Goal: Task Accomplishment & Management: Manage account settings

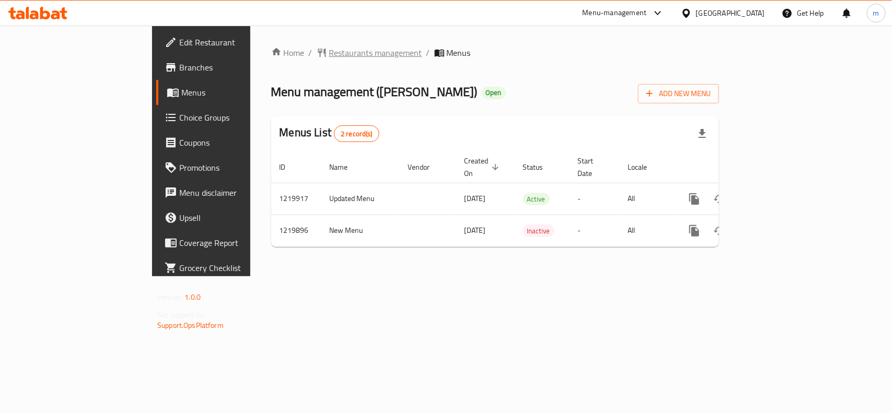
click at [329, 58] on span "Restaurants management" at bounding box center [375, 53] width 93 height 13
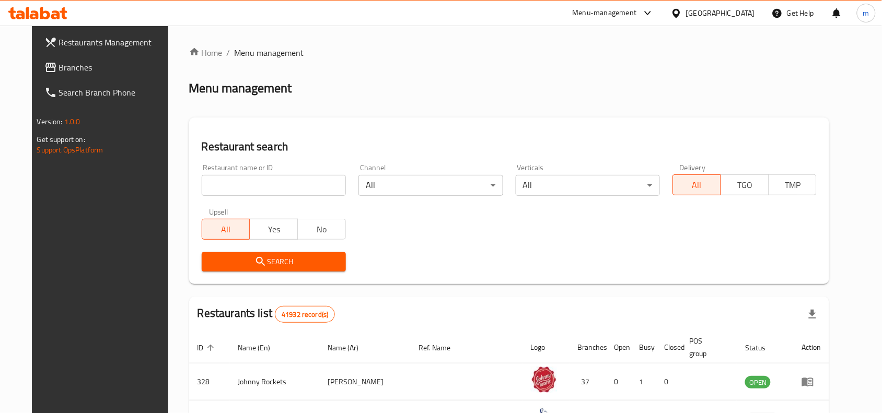
click at [53, 79] on link "Branches" at bounding box center [107, 67] width 143 height 25
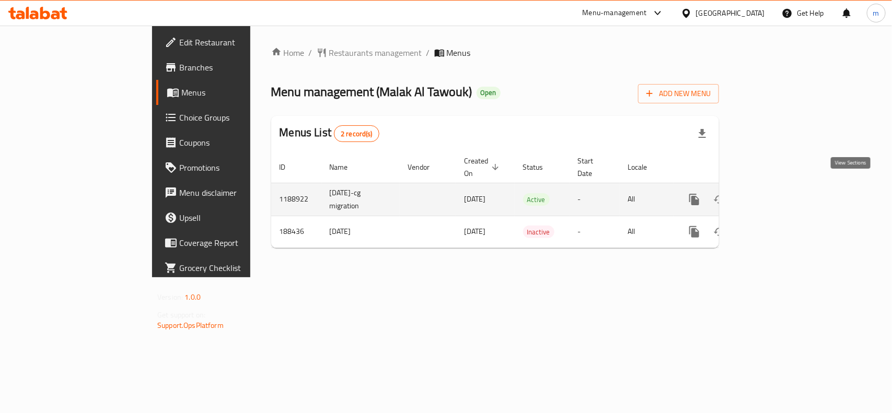
click at [782, 190] on link "enhanced table" at bounding box center [769, 199] width 25 height 25
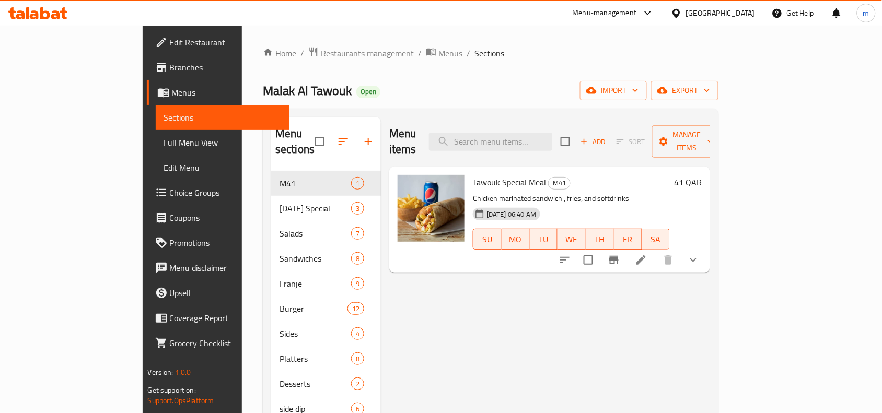
click at [170, 194] on span "Choice Groups" at bounding box center [226, 193] width 112 height 13
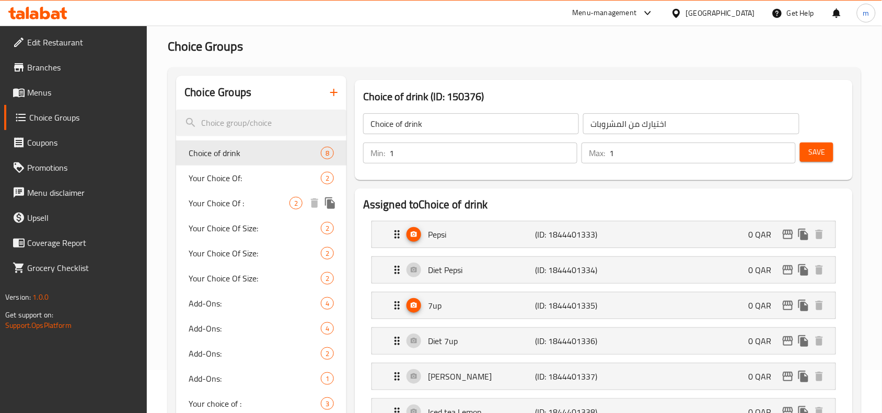
scroll to position [65, 0]
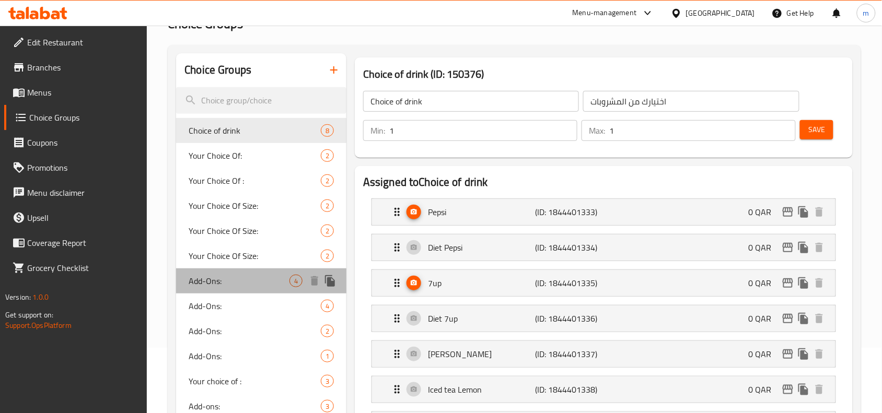
click at [220, 287] on span "Add-Ons:" at bounding box center [239, 281] width 101 height 13
type input "Add-Ons:"
type input "الإضافات:"
type input "0"
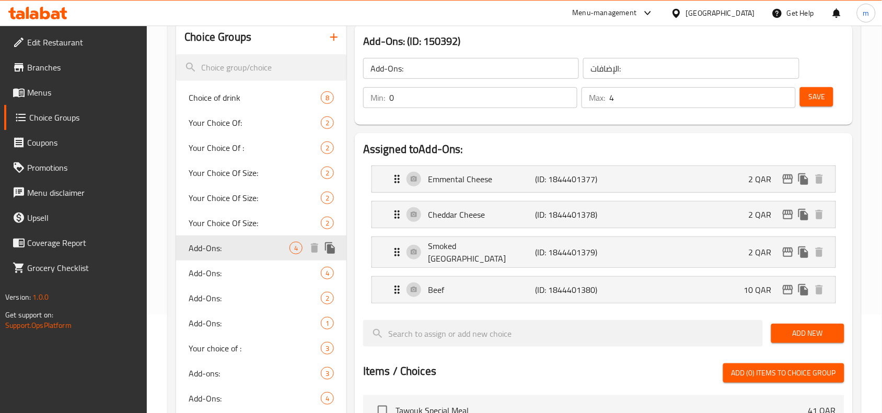
scroll to position [131, 0]
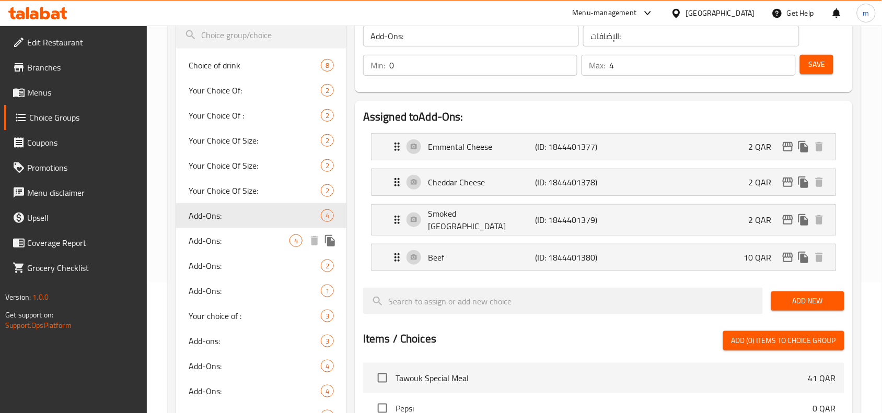
click at [256, 246] on span "Add-Ons:" at bounding box center [239, 241] width 101 height 13
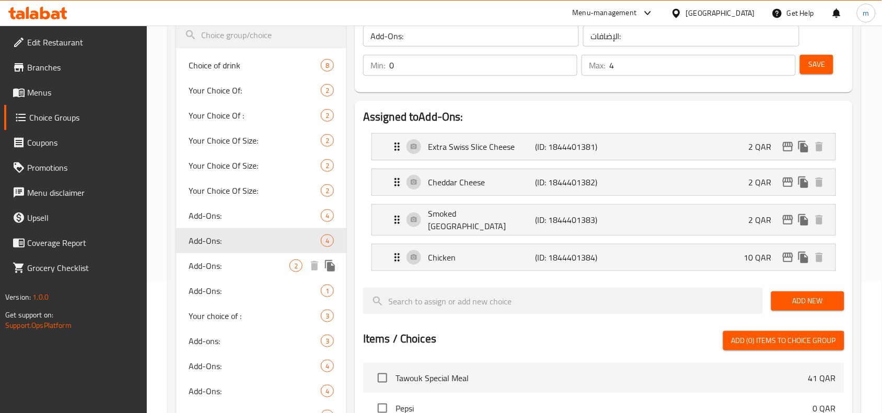
click at [254, 271] on span "Add-Ons:" at bounding box center [239, 266] width 101 height 13
type input "2"
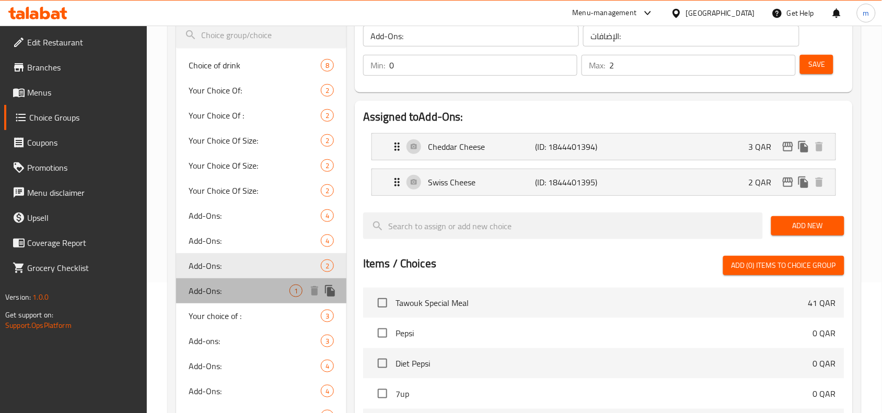
click at [241, 291] on span "Add-Ons:" at bounding box center [239, 291] width 101 height 13
type input "اضافات"
type input "1"
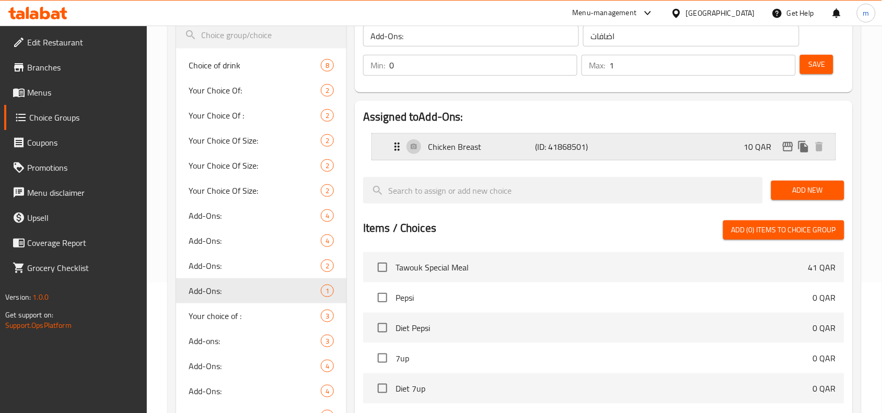
click at [474, 153] on p "Chicken Breast" at bounding box center [481, 147] width 107 height 13
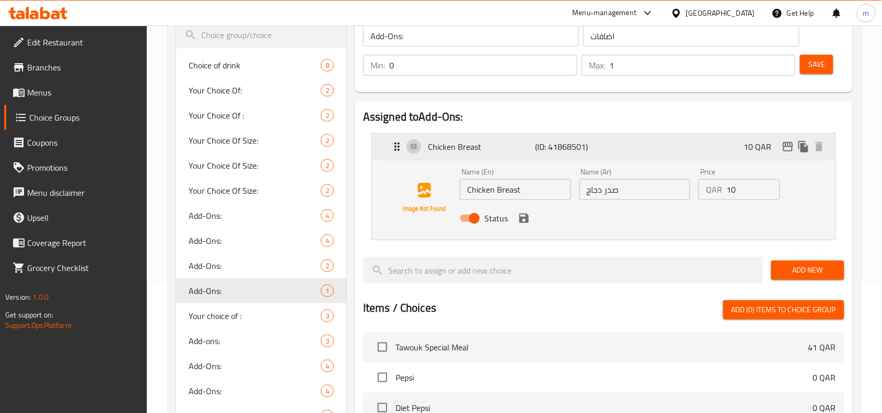
click at [474, 153] on p "Chicken Breast" at bounding box center [481, 147] width 107 height 13
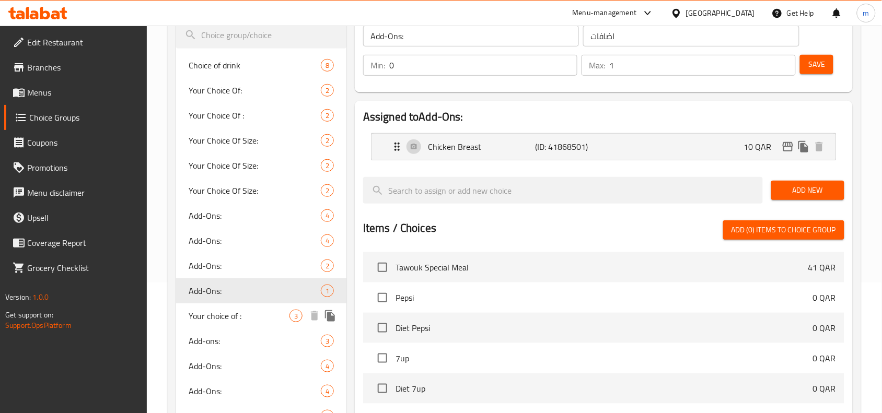
click at [217, 320] on span "Your choice of :" at bounding box center [239, 316] width 101 height 13
type input "Your choice of :"
type input "الاضافات :"
type input "3"
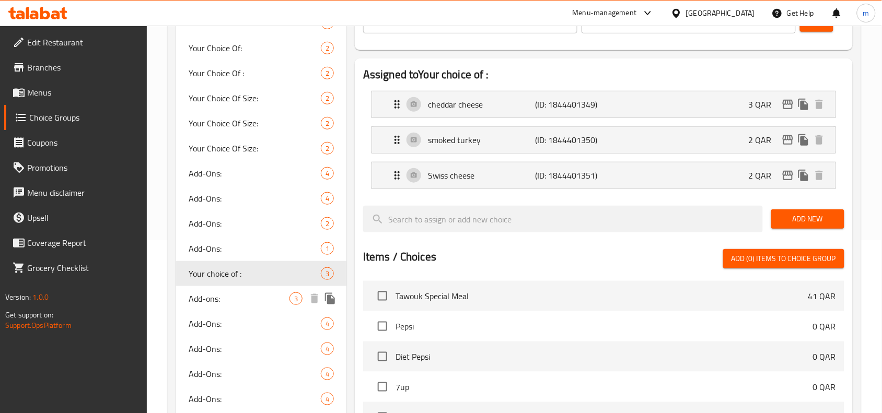
scroll to position [196, 0]
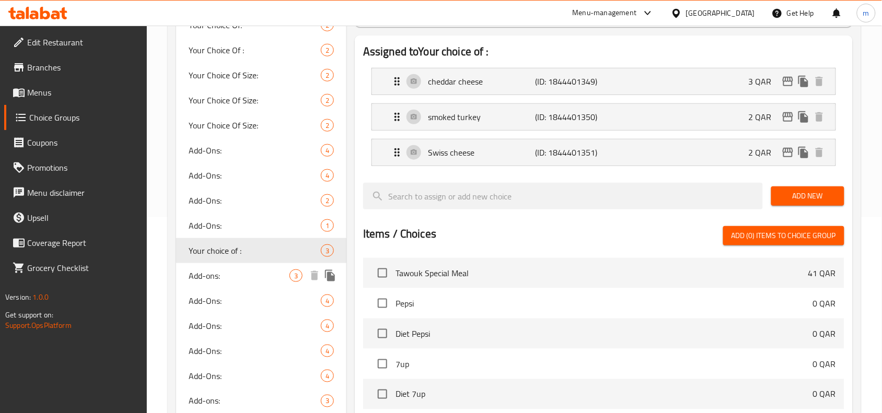
click at [236, 277] on span "Add-ons:" at bounding box center [239, 276] width 101 height 13
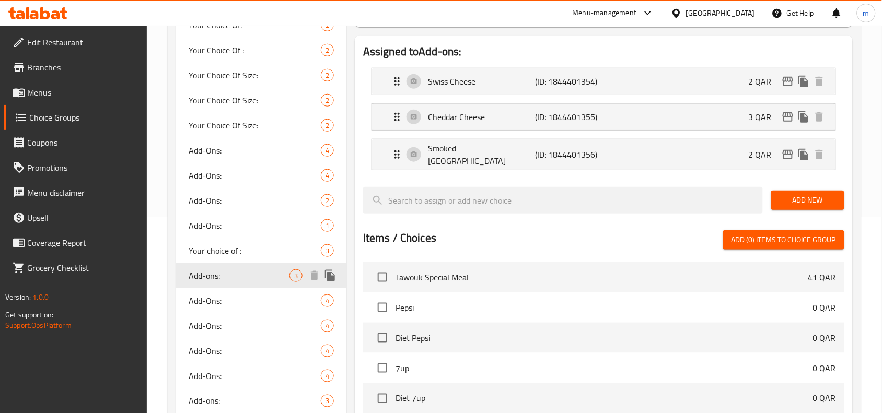
type input "Add-ons:"
type input "الإضافات:"
click at [235, 299] on span "Add-Ons:" at bounding box center [239, 301] width 101 height 13
type input "Add-Ons:"
type input "4"
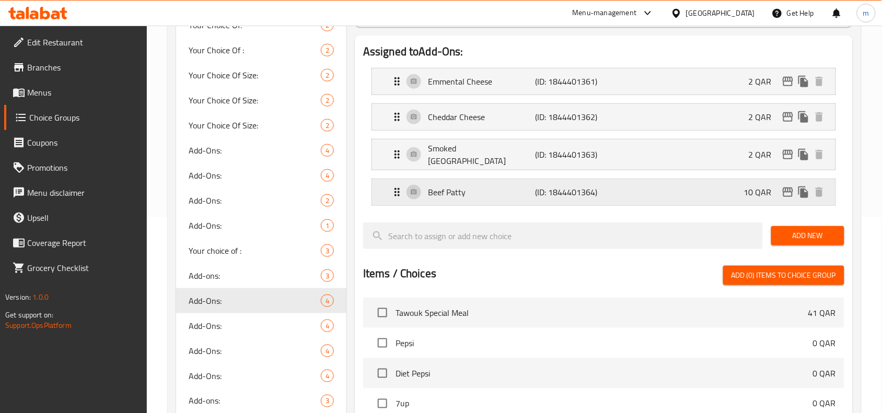
click at [447, 194] on p "Beef Patty" at bounding box center [481, 192] width 107 height 13
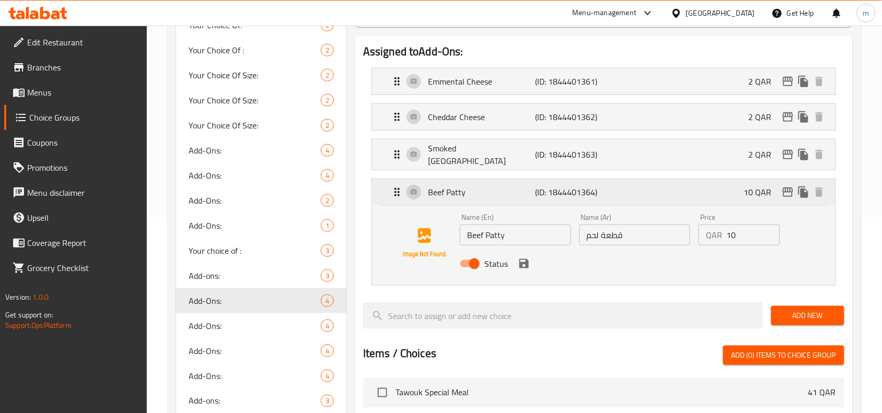
click at [447, 194] on p "Beef Patty" at bounding box center [481, 192] width 107 height 13
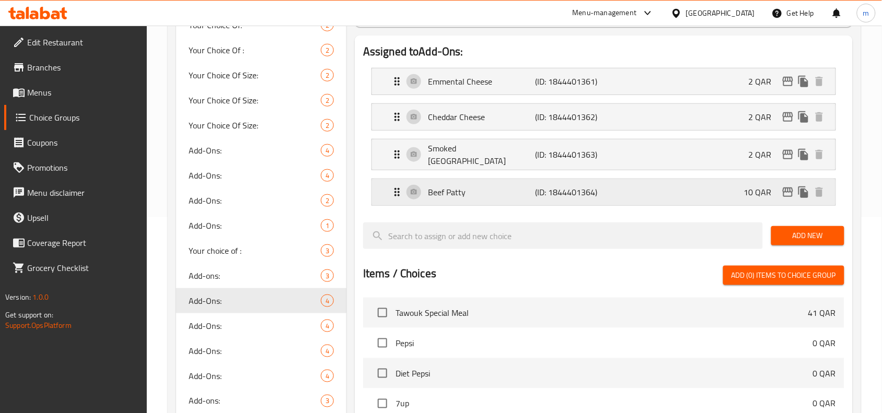
click at [447, 194] on p "Beef Patty" at bounding box center [481, 192] width 107 height 13
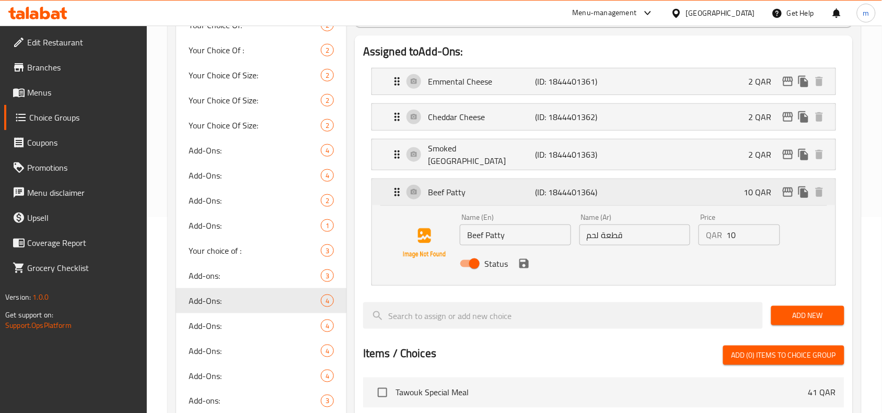
click at [447, 194] on p "Beef Patty" at bounding box center [481, 192] width 107 height 13
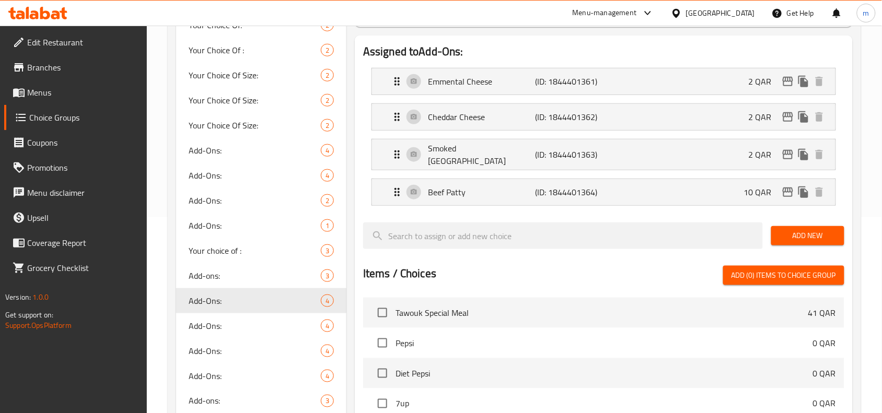
scroll to position [0, 0]
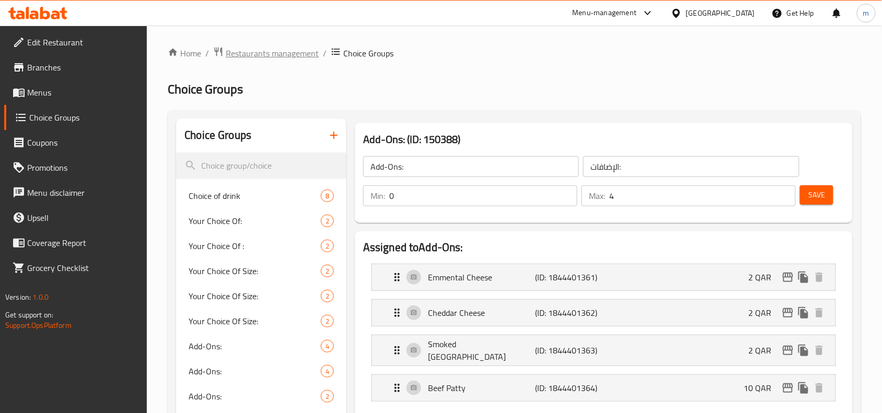
click at [259, 59] on span "Restaurants management" at bounding box center [272, 53] width 93 height 13
